Goal: Check status: Check status

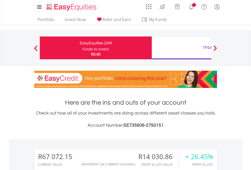
scroll to position [49, 80]
click at [82, 48] on div "Funds to invest:" at bounding box center [95, 49] width 27 height 5
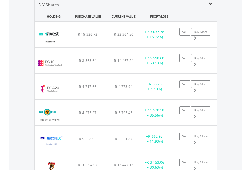
scroll to position [490, 0]
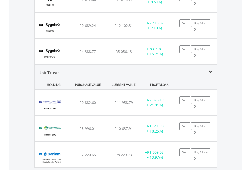
scroll to position [49, 80]
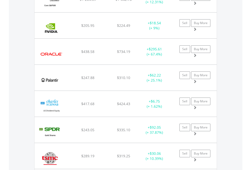
scroll to position [49, 80]
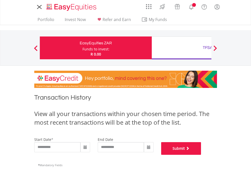
click at [201, 155] on button "Submit" at bounding box center [181, 148] width 40 height 13
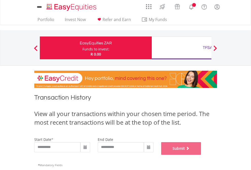
scroll to position [205, 0]
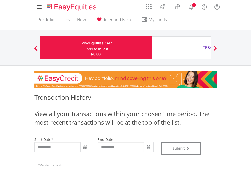
click at [181, 48] on div "TFSA" at bounding box center [208, 47] width 106 height 7
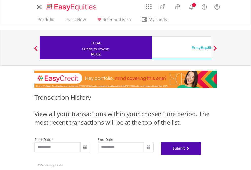
click at [201, 155] on button "Submit" at bounding box center [181, 148] width 40 height 13
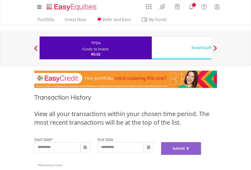
scroll to position [205, 0]
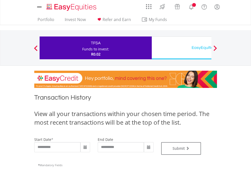
click at [181, 48] on div "EasyEquities USD" at bounding box center [208, 47] width 106 height 7
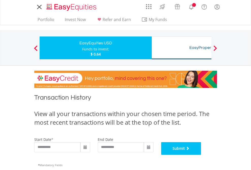
click at [201, 155] on button "Submit" at bounding box center [181, 148] width 40 height 13
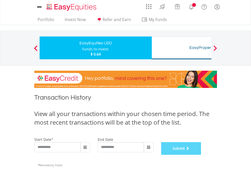
scroll to position [205, 0]
